Goal: Task Accomplishment & Management: Manage account settings

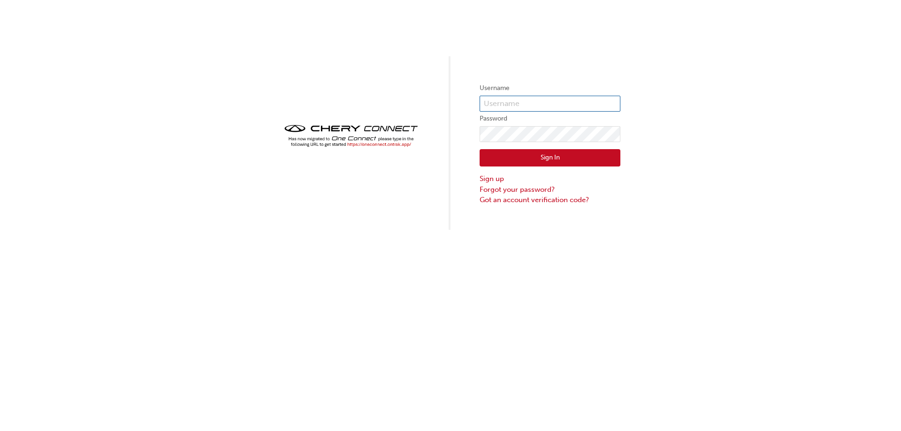
type input "CHAU0546"
click at [516, 160] on button "Sign In" at bounding box center [549, 158] width 141 height 18
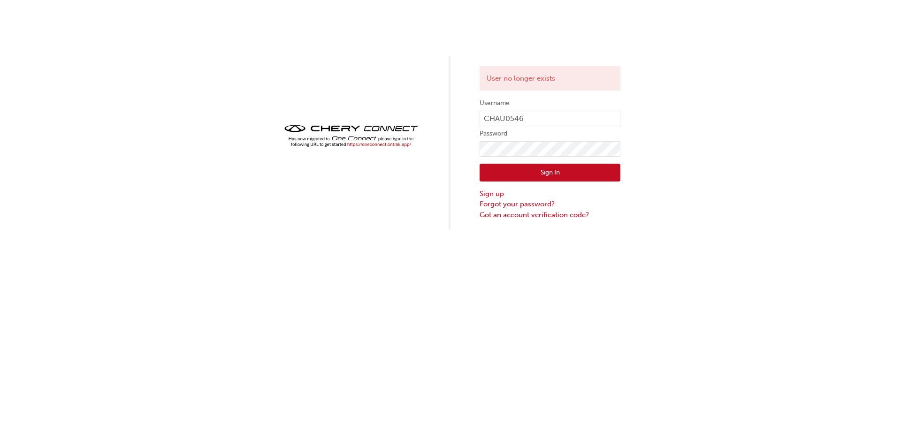
click at [374, 144] on img at bounding box center [350, 136] width 141 height 28
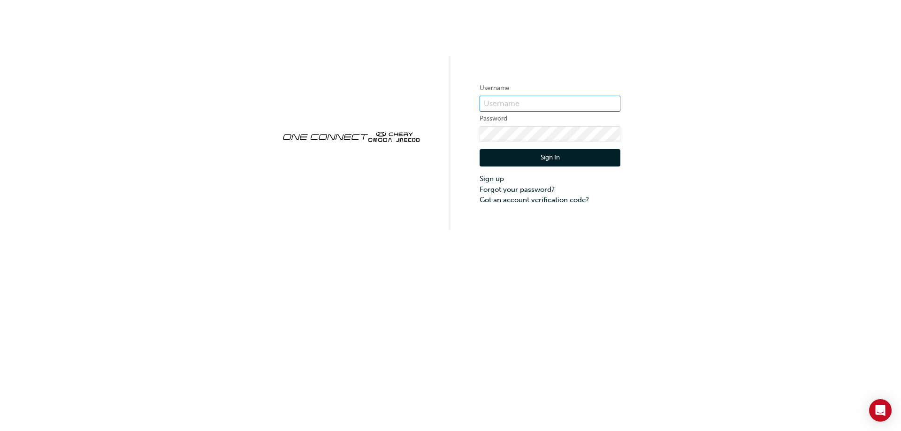
click at [489, 103] on input "text" at bounding box center [549, 104] width 141 height 16
type input "CHAU0546"
click at [554, 166] on button "Sign In" at bounding box center [549, 158] width 141 height 18
